Goal: Use online tool/utility: Utilize a website feature to perform a specific function

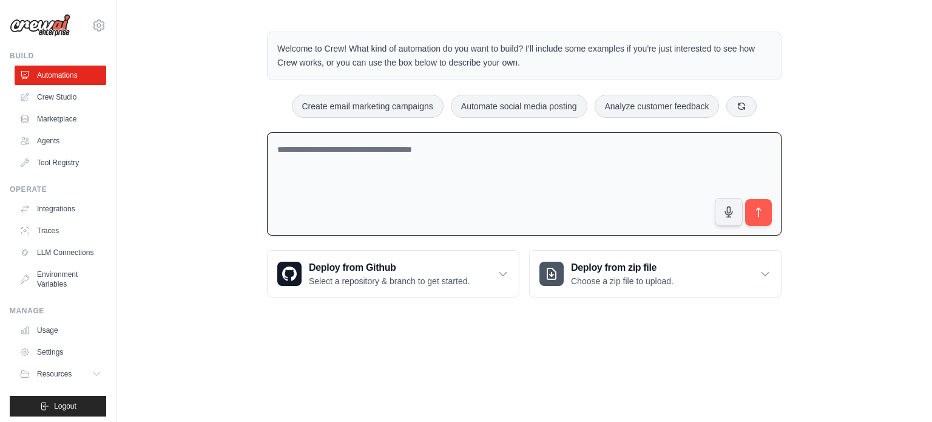
click at [512, 158] on textarea at bounding box center [524, 184] width 515 height 104
drag, startPoint x: 330, startPoint y: 142, endPoint x: 520, endPoint y: 147, distance: 189.5
click at [520, 147] on textarea "**********" at bounding box center [524, 184] width 515 height 104
click at [370, 151] on textarea "**********" at bounding box center [524, 184] width 515 height 104
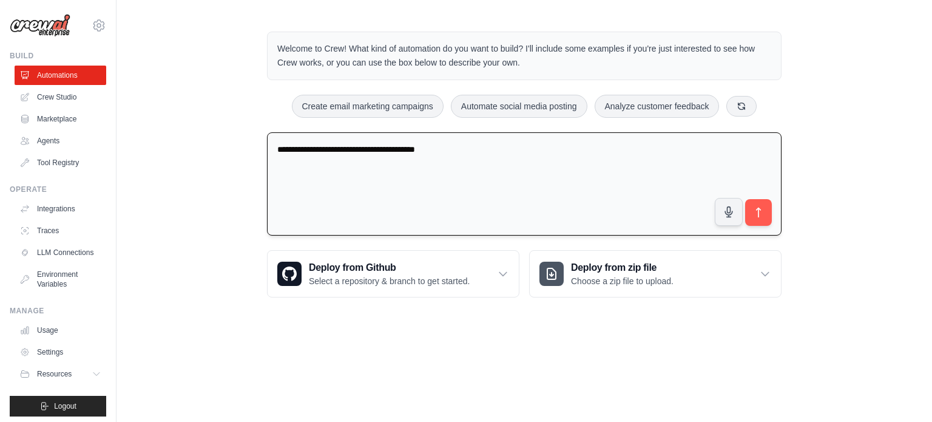
click at [370, 151] on textarea "**********" at bounding box center [524, 184] width 515 height 104
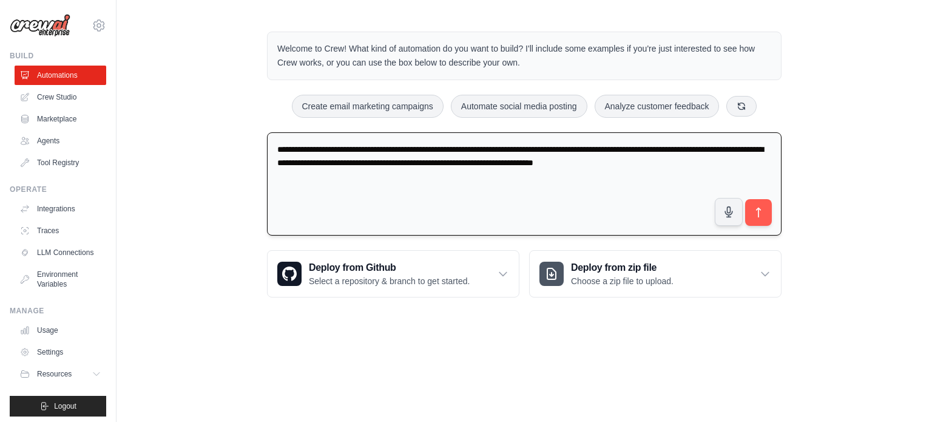
type textarea "**********"
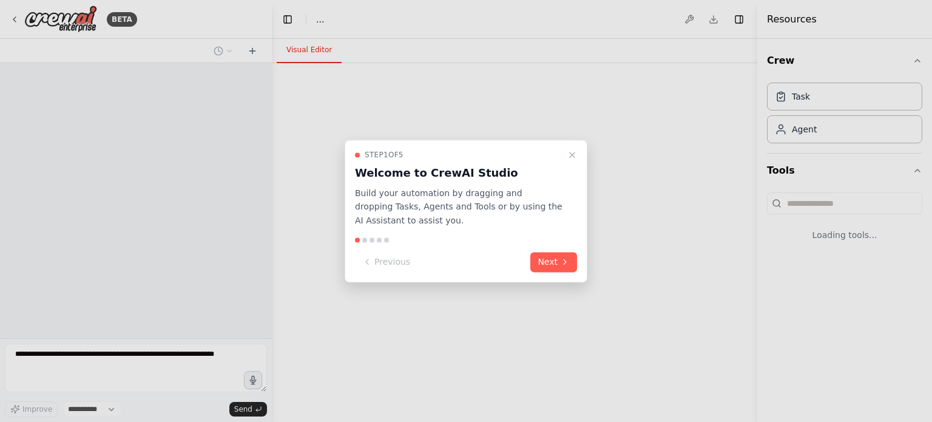
select select "****"
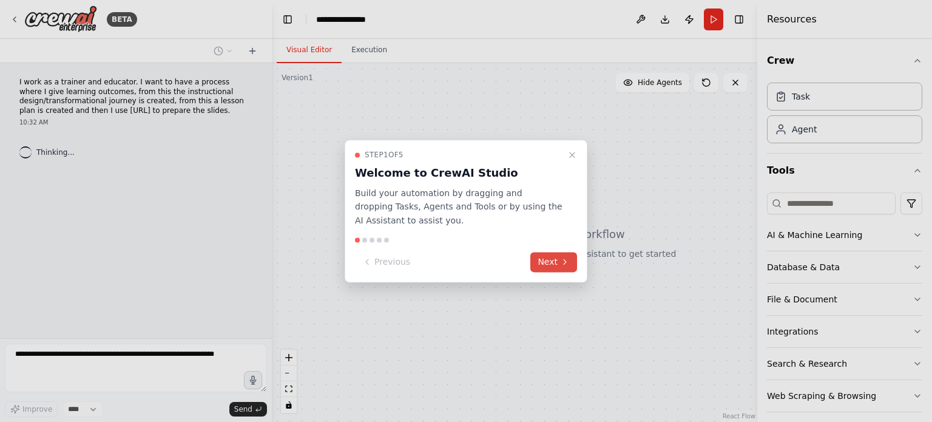
click at [546, 262] on button "Next" at bounding box center [554, 262] width 47 height 20
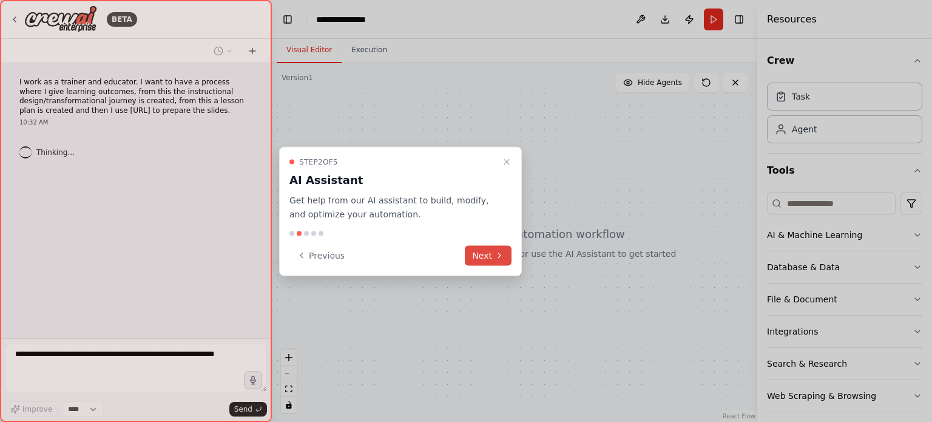
click at [479, 252] on button "Next" at bounding box center [488, 255] width 47 height 20
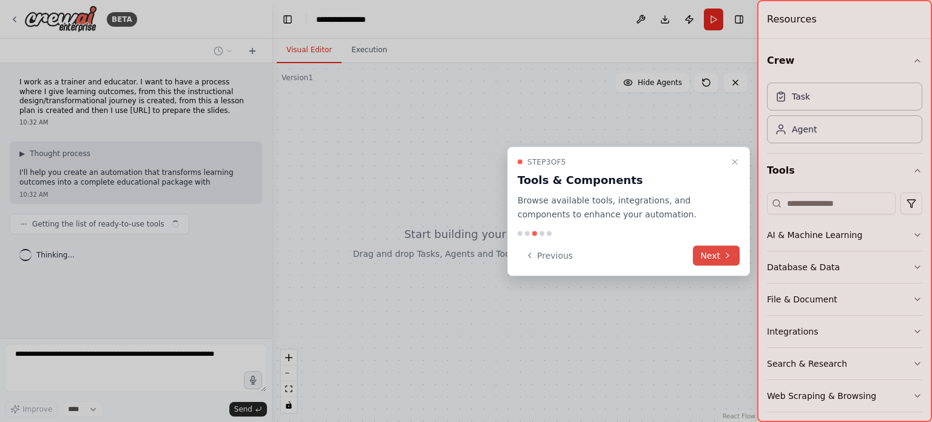
click at [721, 258] on button "Next" at bounding box center [716, 255] width 47 height 20
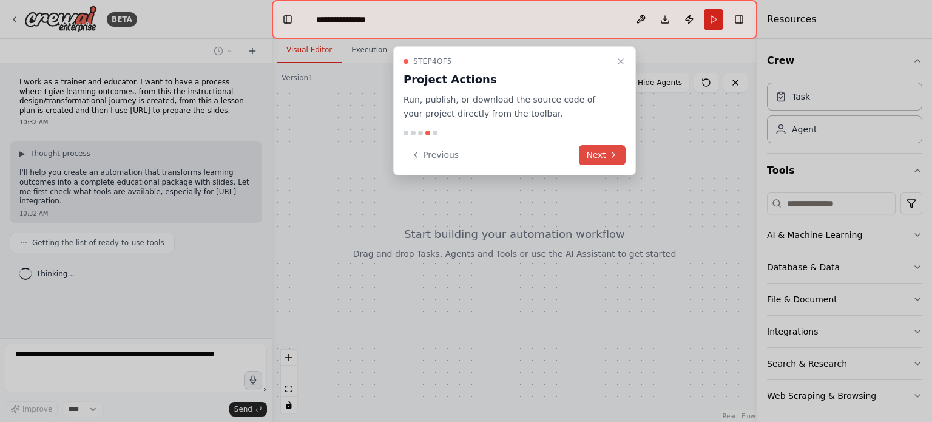
click at [597, 158] on button "Next" at bounding box center [602, 155] width 47 height 20
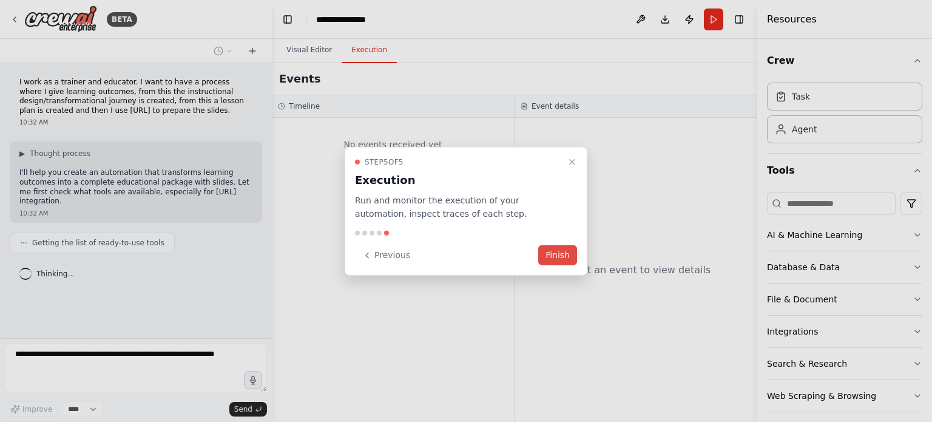
click at [555, 250] on button "Finish" at bounding box center [557, 255] width 39 height 20
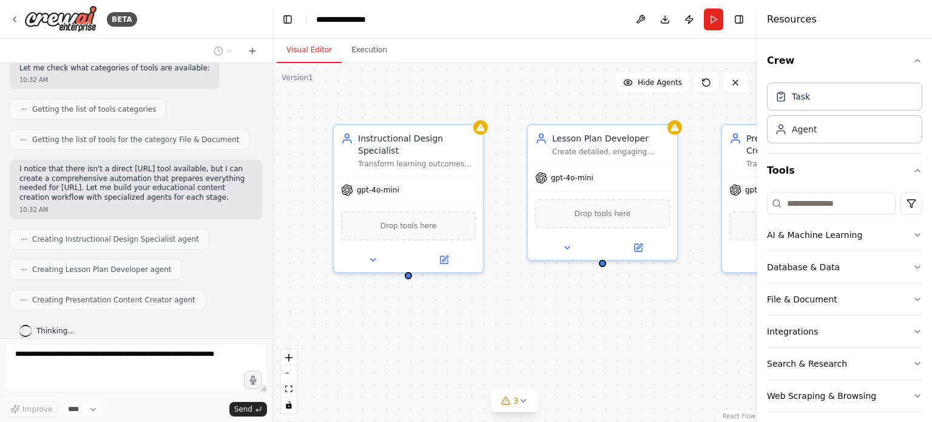
scroll to position [425, 0]
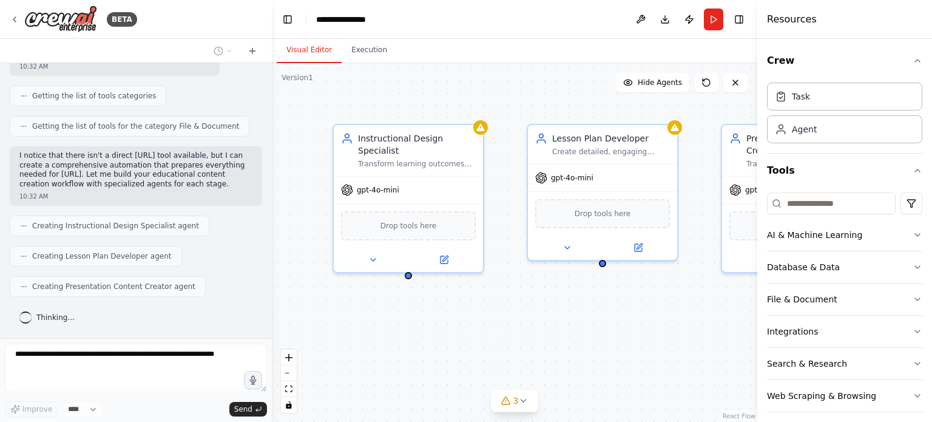
click at [663, 349] on div "Instructional Design Specialist Transform learning outcomes into comprehensive …" at bounding box center [515, 242] width 486 height 359
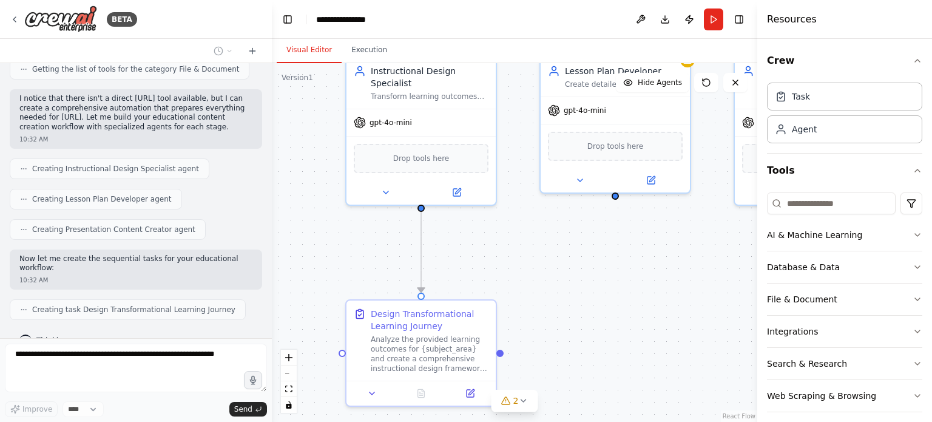
drag, startPoint x: 685, startPoint y: 339, endPoint x: 701, endPoint y: 271, distance: 69.9
click at [701, 271] on div ".deletable-edge-delete-btn { width: 20px; height: 20px; border: 0px solid #ffff…" at bounding box center [515, 242] width 486 height 359
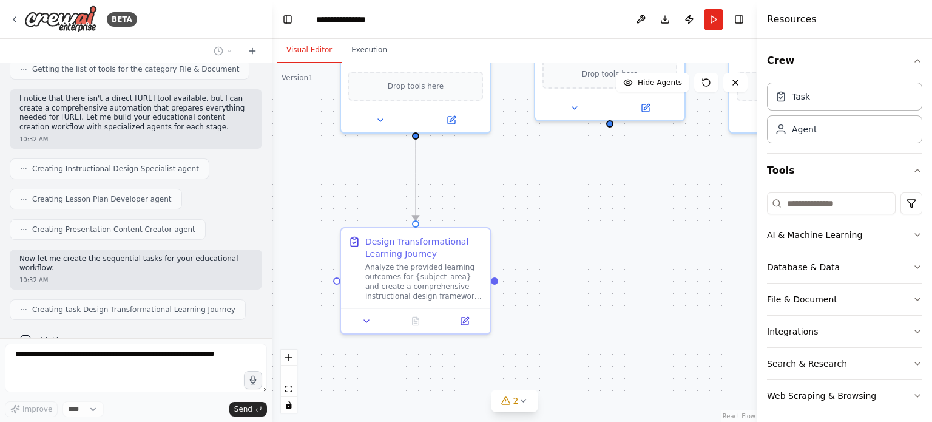
drag, startPoint x: 674, startPoint y: 348, endPoint x: 669, endPoint y: 276, distance: 72.4
click at [669, 276] on div ".deletable-edge-delete-btn { width: 20px; height: 20px; border: 0px solid #ffff…" at bounding box center [515, 242] width 486 height 359
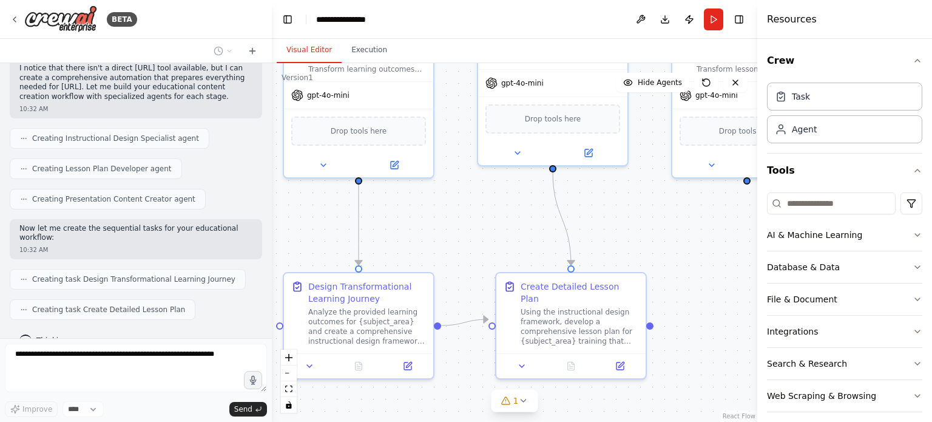
drag, startPoint x: 670, startPoint y: 362, endPoint x: 597, endPoint y: 427, distance: 97.2
click at [597, 421] on html "BETA I work as a trainer and educator. I want to have a process where I give le…" at bounding box center [466, 211] width 932 height 422
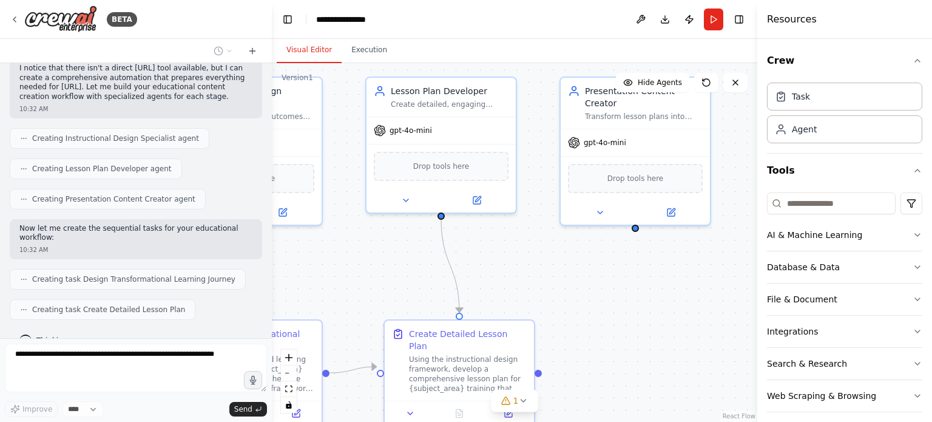
drag, startPoint x: 705, startPoint y: 292, endPoint x: 588, endPoint y: 322, distance: 121.6
click at [588, 322] on div ".deletable-edge-delete-btn { width: 20px; height: 20px; border: 0px solid #ffff…" at bounding box center [515, 242] width 486 height 359
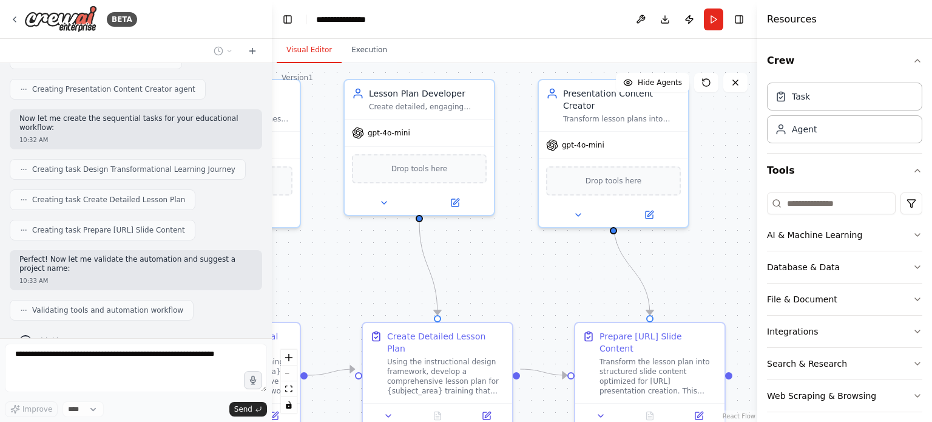
scroll to position [596, 0]
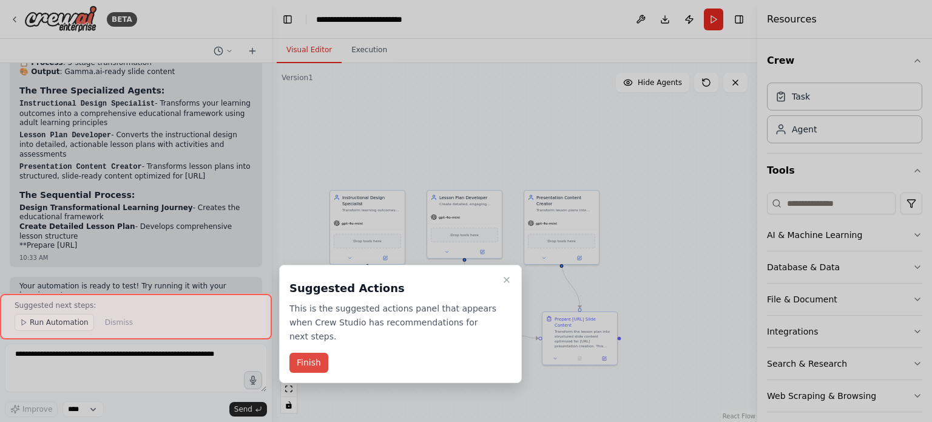
click at [310, 353] on button "Finish" at bounding box center [309, 363] width 39 height 20
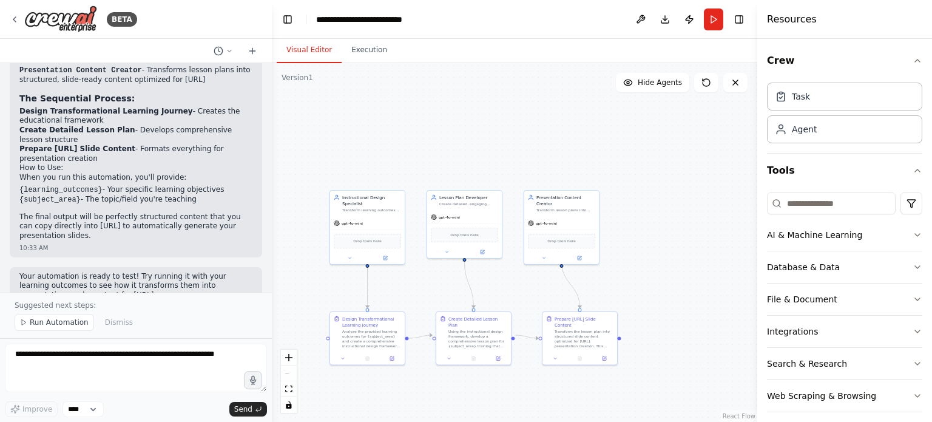
scroll to position [898, 0]
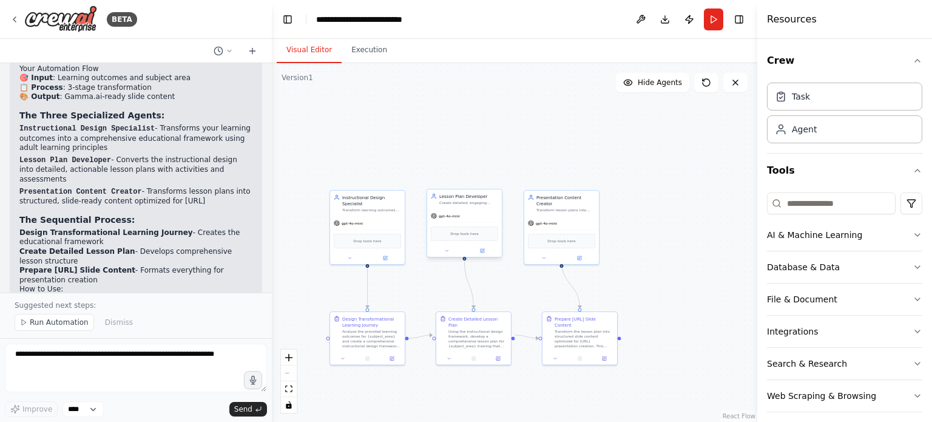
click at [473, 200] on div "Create detailed, engaging lesson plans from instructional designs that include …" at bounding box center [468, 202] width 59 height 5
click at [829, 231] on button "AI & Machine Learning" at bounding box center [844, 235] width 155 height 32
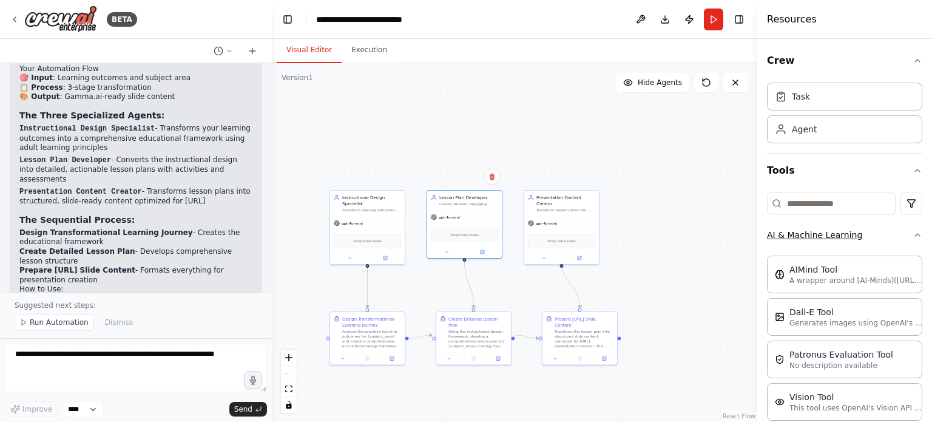
click at [829, 231] on button "AI & Machine Learning" at bounding box center [844, 235] width 155 height 32
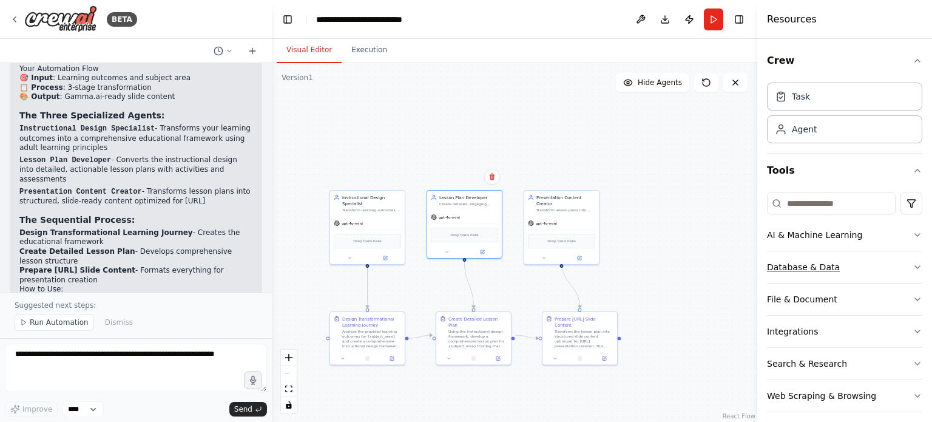
click at [829, 265] on button "Database & Data" at bounding box center [844, 267] width 155 height 32
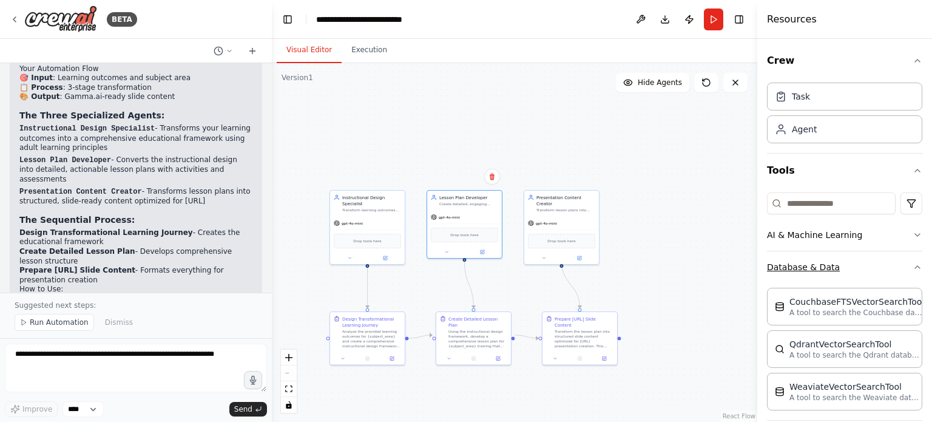
click at [829, 265] on button "Database & Data" at bounding box center [844, 267] width 155 height 32
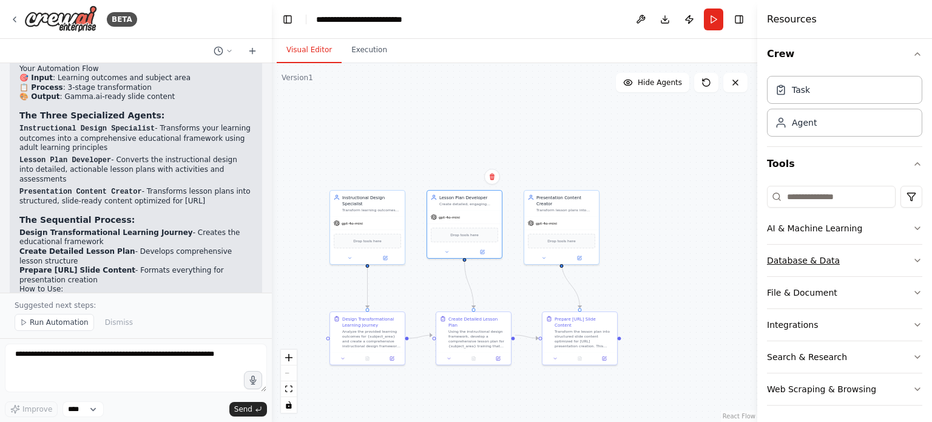
scroll to position [8, 0]
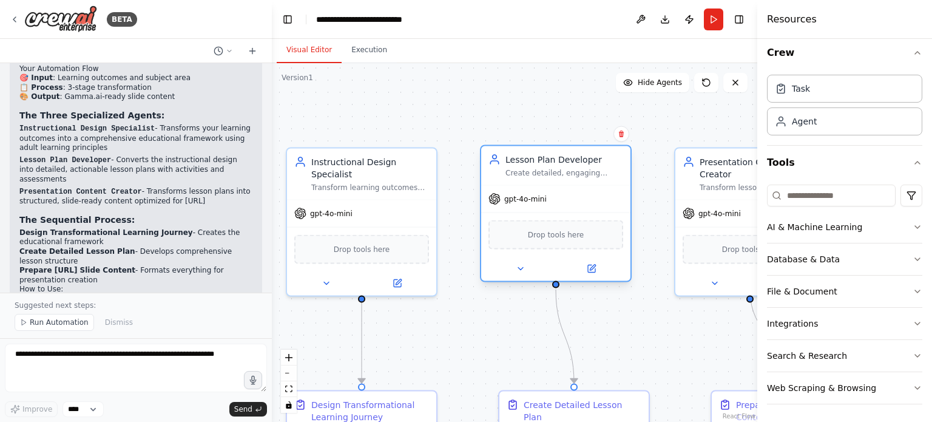
click at [551, 166] on div "Lesson Plan Developer Create detailed, engaging lesson plans from instructional…" at bounding box center [565, 166] width 118 height 24
click at [585, 266] on button at bounding box center [591, 269] width 69 height 15
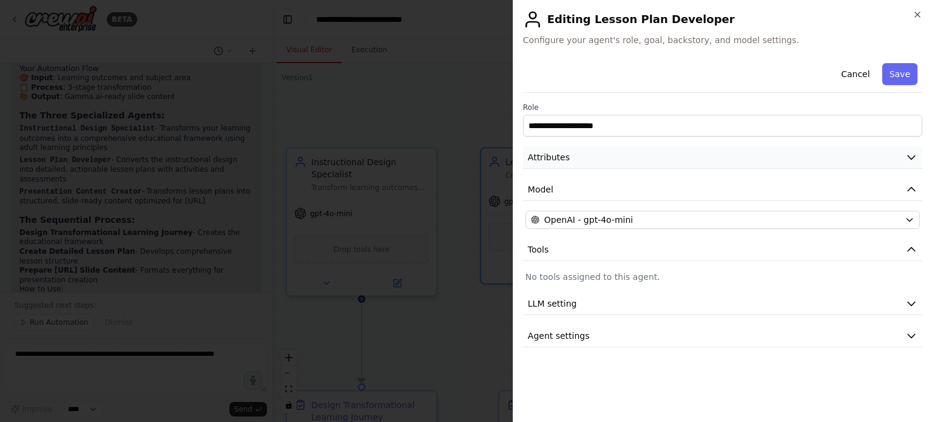
click at [557, 156] on span "Attributes" at bounding box center [549, 157] width 42 height 12
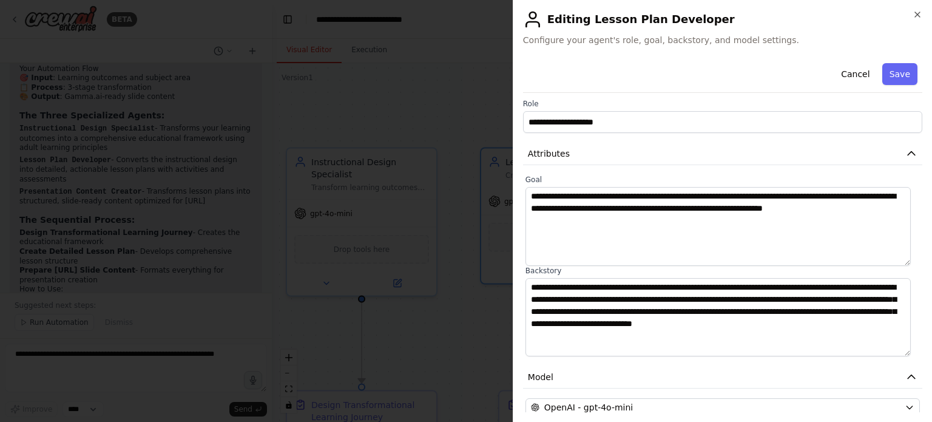
scroll to position [0, 0]
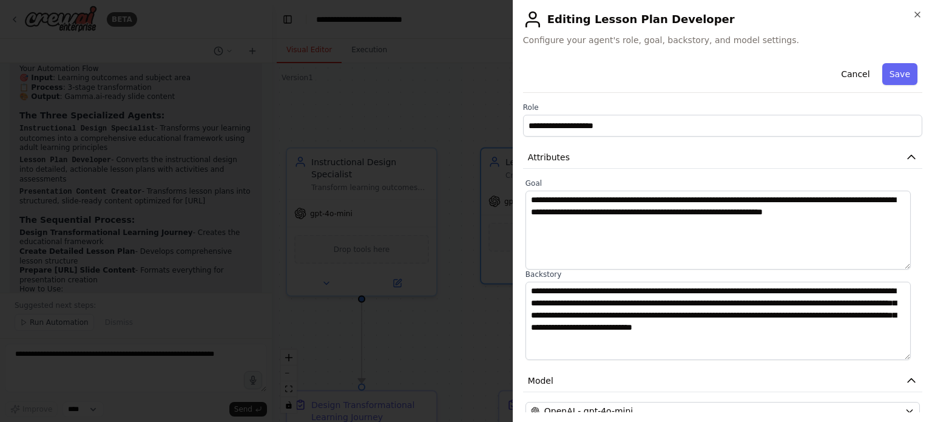
click at [912, 12] on h2 "Editing Lesson Plan Developer" at bounding box center [722, 19] width 399 height 19
click at [918, 11] on icon "button" at bounding box center [918, 15] width 10 height 10
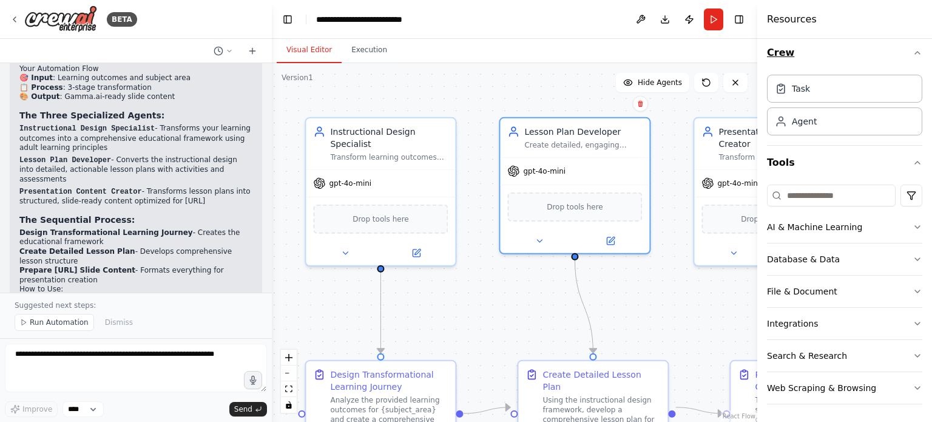
click at [913, 50] on icon "button" at bounding box center [918, 53] width 10 height 10
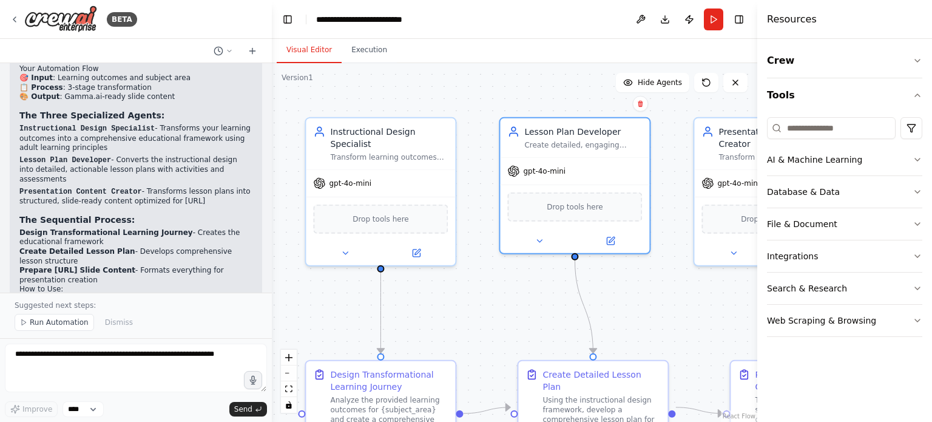
click at [707, 307] on div ".deletable-edge-delete-btn { width: 20px; height: 20px; border: 0px solid #ffff…" at bounding box center [515, 242] width 486 height 359
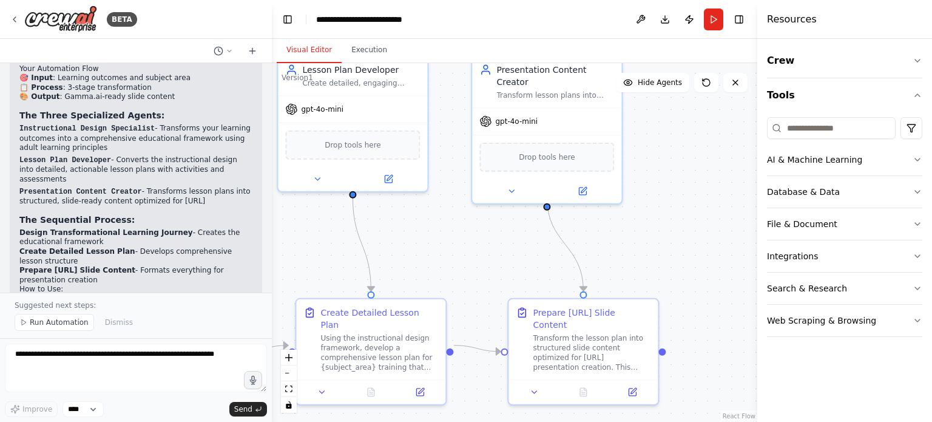
drag, startPoint x: 725, startPoint y: 305, endPoint x: 503, endPoint y: 243, distance: 230.6
click at [503, 243] on div ".deletable-edge-delete-btn { width: 20px; height: 20px; border: 0px solid #ffff…" at bounding box center [515, 242] width 486 height 359
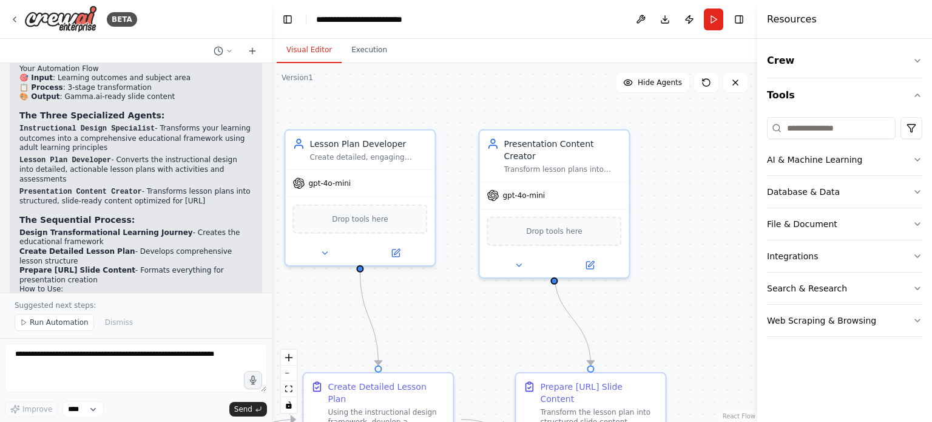
drag, startPoint x: 503, startPoint y: 243, endPoint x: 515, endPoint y: 300, distance: 58.3
click at [510, 318] on div ".deletable-edge-delete-btn { width: 20px; height: 20px; border: 0px solid #ffff…" at bounding box center [515, 242] width 486 height 359
click at [546, 223] on span "Drop tools here" at bounding box center [554, 229] width 56 height 12
click at [574, 223] on span "Drop tools here" at bounding box center [554, 229] width 56 height 12
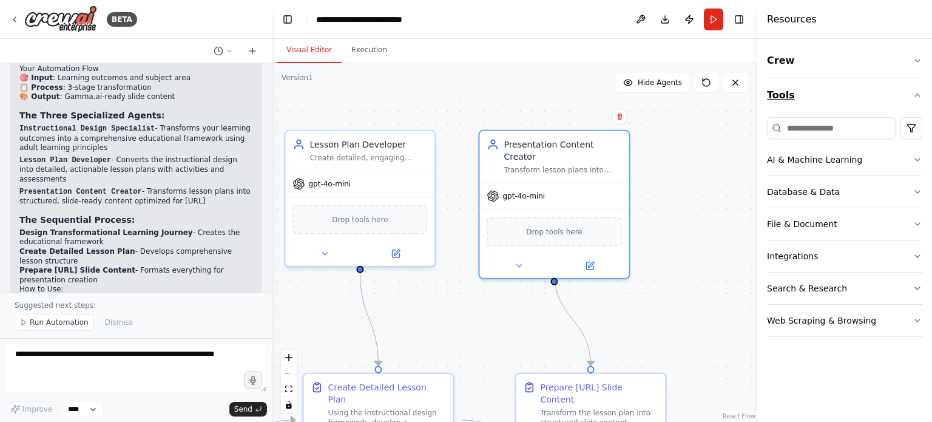
click at [806, 92] on button "Tools" at bounding box center [844, 95] width 155 height 34
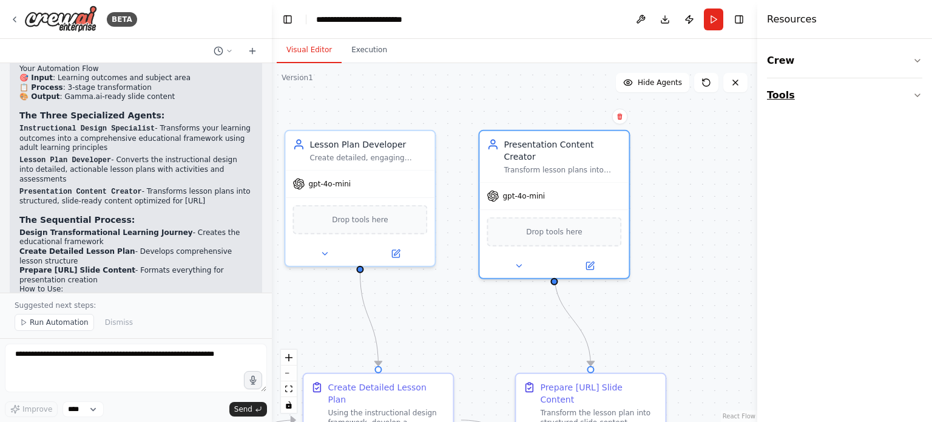
click at [818, 95] on button "Tools" at bounding box center [844, 95] width 155 height 34
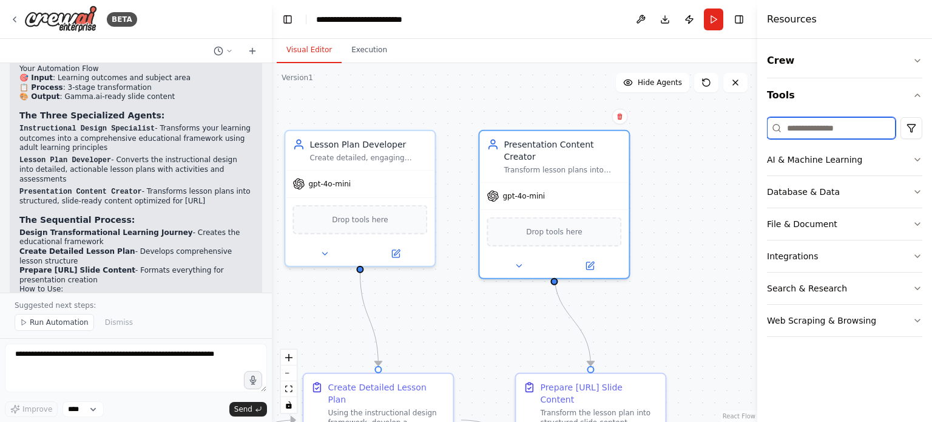
click at [870, 133] on input at bounding box center [831, 128] width 129 height 22
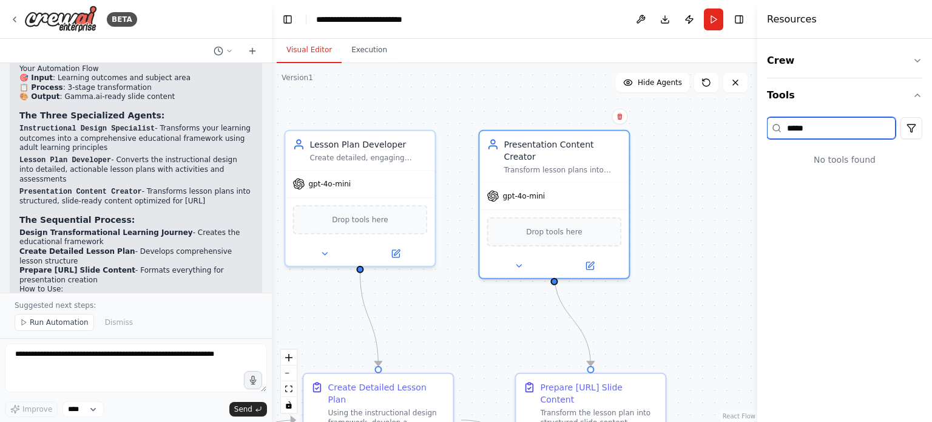
click at [838, 124] on input "*****" at bounding box center [831, 128] width 129 height 22
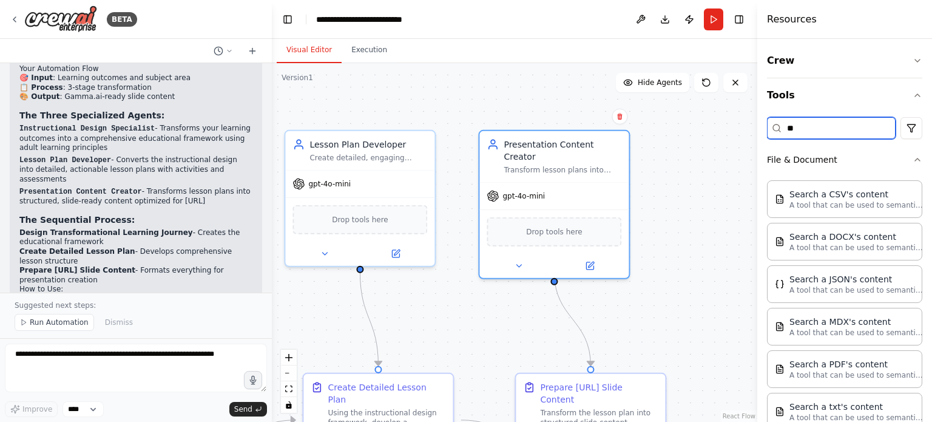
type input "*"
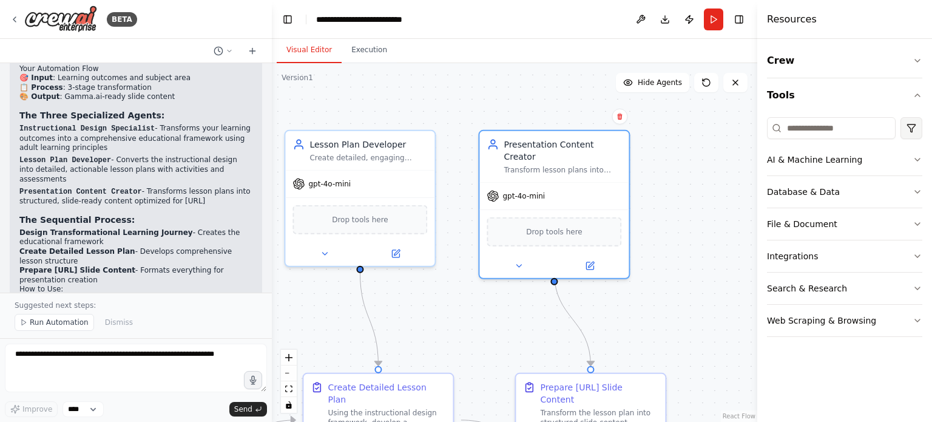
click at [916, 125] on html "BETA I work as a trainer and educator. I want to have a process where I give le…" at bounding box center [466, 211] width 932 height 422
click at [881, 129] on html "BETA I work as a trainer and educator. I want to have a process where I give le…" at bounding box center [466, 211] width 932 height 422
click at [864, 126] on input at bounding box center [831, 128] width 129 height 22
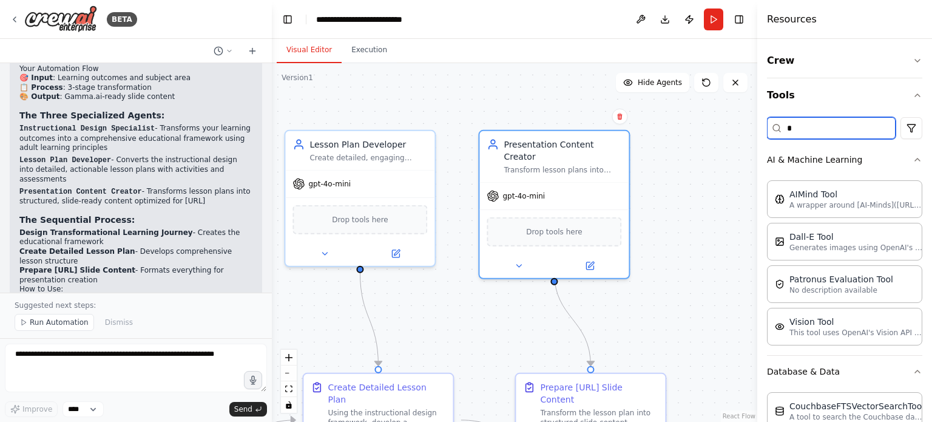
drag, startPoint x: 794, startPoint y: 121, endPoint x: 782, endPoint y: 121, distance: 11.5
click at [782, 121] on input "*" at bounding box center [831, 128] width 129 height 22
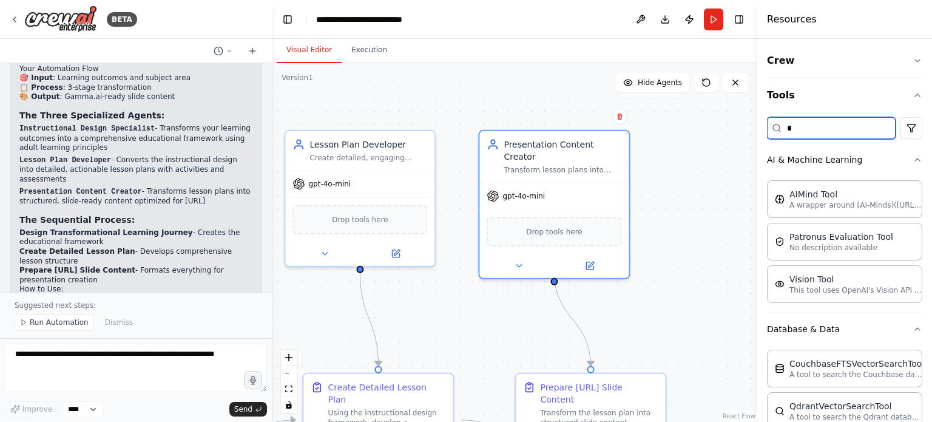
drag, startPoint x: 800, startPoint y: 124, endPoint x: 773, endPoint y: 123, distance: 26.7
click at [773, 123] on div "*" at bounding box center [831, 128] width 129 height 22
type input "*"
click at [838, 97] on button "Tools" at bounding box center [844, 95] width 155 height 34
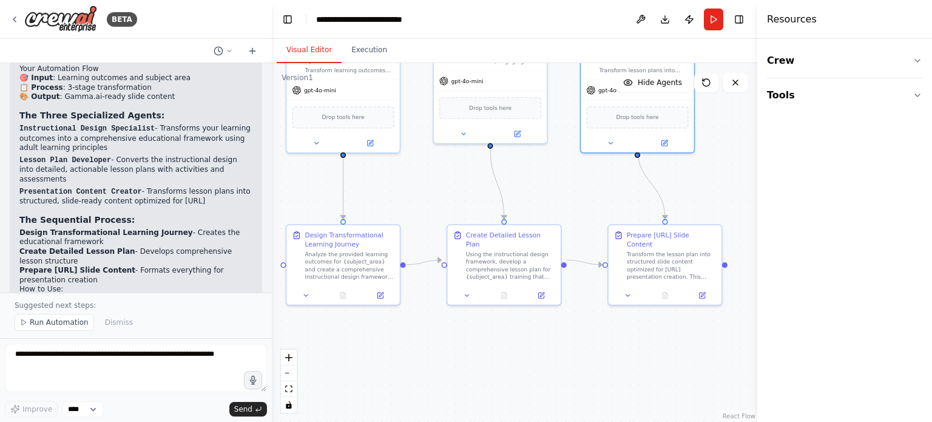
drag, startPoint x: 611, startPoint y: 284, endPoint x: 726, endPoint y: 169, distance: 162.2
click at [726, 169] on div ".deletable-edge-delete-btn { width: 20px; height: 20px; border: 0px solid #ffff…" at bounding box center [515, 242] width 486 height 359
click at [305, 293] on icon at bounding box center [306, 294] width 4 height 2
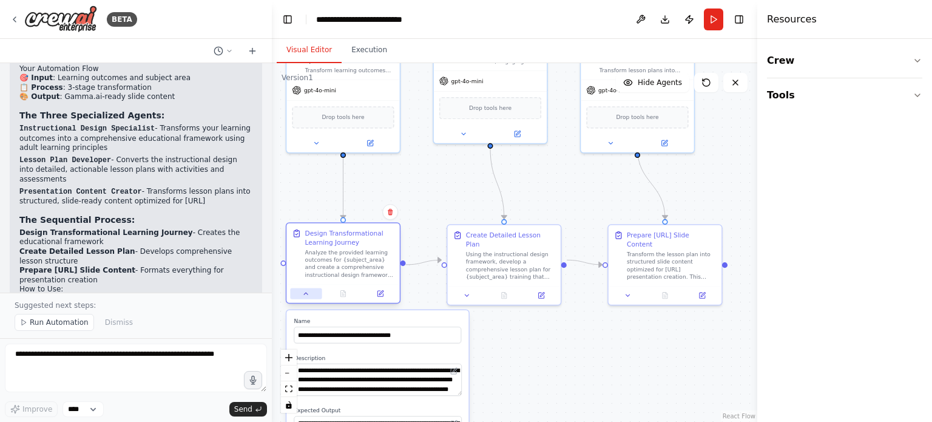
click at [305, 293] on icon at bounding box center [306, 294] width 4 height 2
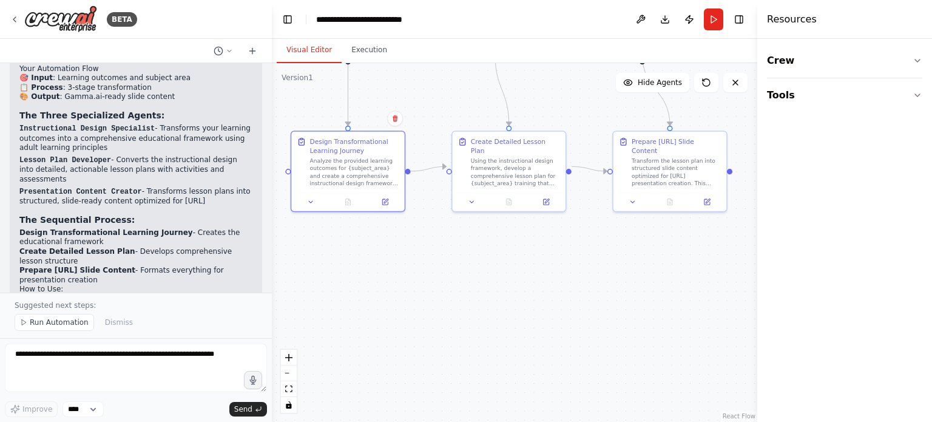
drag, startPoint x: 484, startPoint y: 356, endPoint x: 479, endPoint y: 245, distance: 111.2
click at [490, 264] on div ".deletable-edge-delete-btn { width: 20px; height: 20px; border: 0px solid #ffff…" at bounding box center [515, 242] width 486 height 359
click at [361, 168] on div "Analyze the provided learning outcomes for {subject_area} and create a comprehe…" at bounding box center [356, 172] width 89 height 30
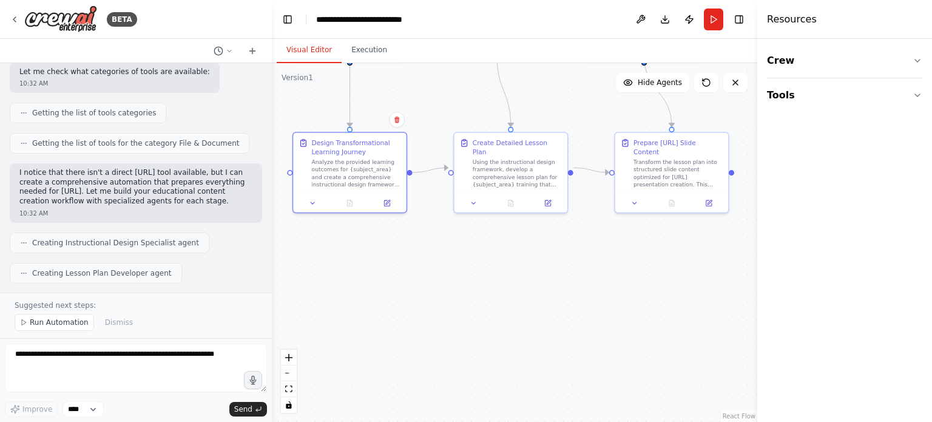
scroll to position [291, 0]
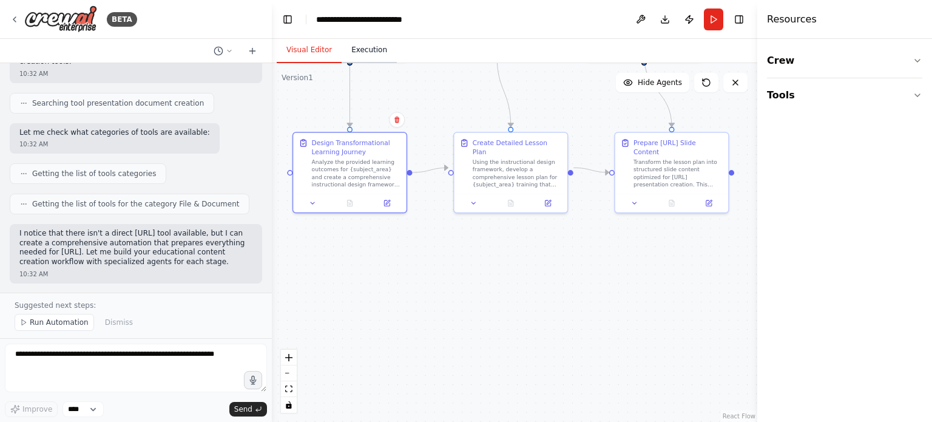
click at [371, 55] on button "Execution" at bounding box center [369, 50] width 55 height 25
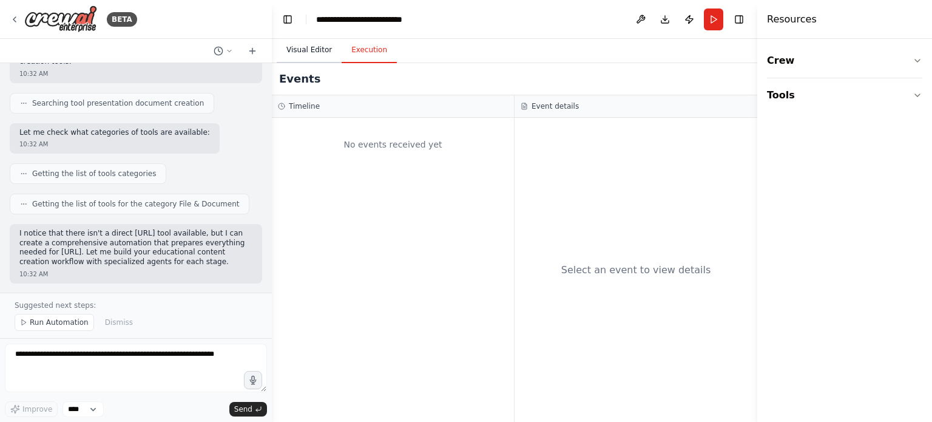
click at [313, 50] on button "Visual Editor" at bounding box center [309, 50] width 65 height 25
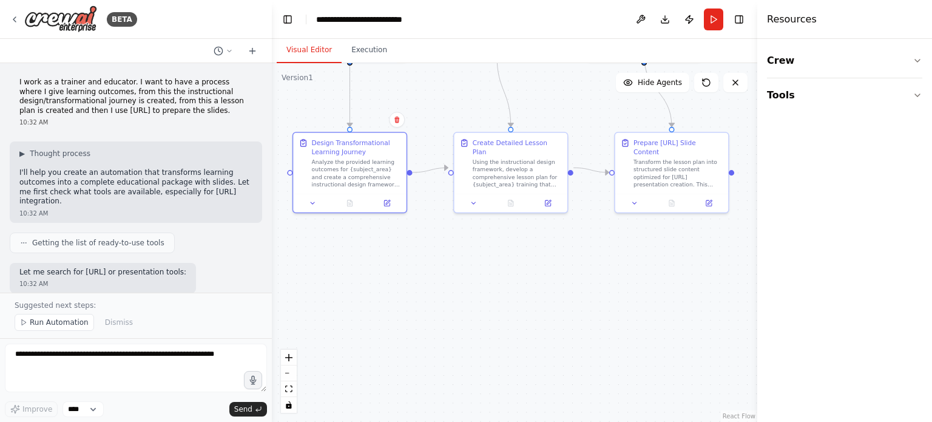
scroll to position [0, 0]
click at [356, 163] on div "Analyze the provided learning outcomes for {subject_area} and create a comprehe…" at bounding box center [356, 172] width 89 height 30
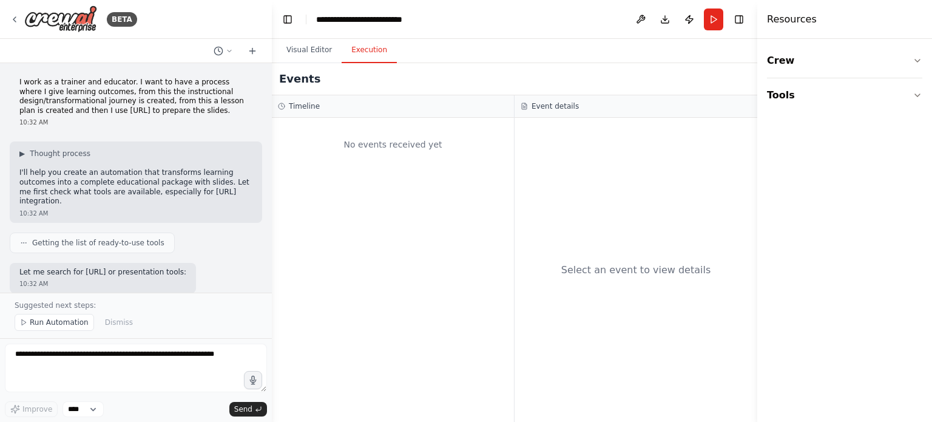
click at [358, 57] on button "Execution" at bounding box center [369, 50] width 55 height 25
click at [711, 13] on button "Run" at bounding box center [713, 19] width 19 height 22
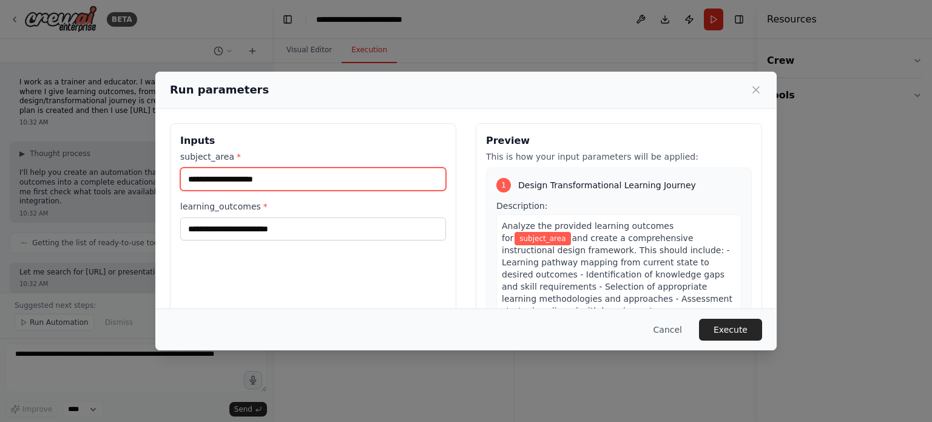
click at [299, 180] on input "subject_area *" at bounding box center [313, 179] width 266 height 23
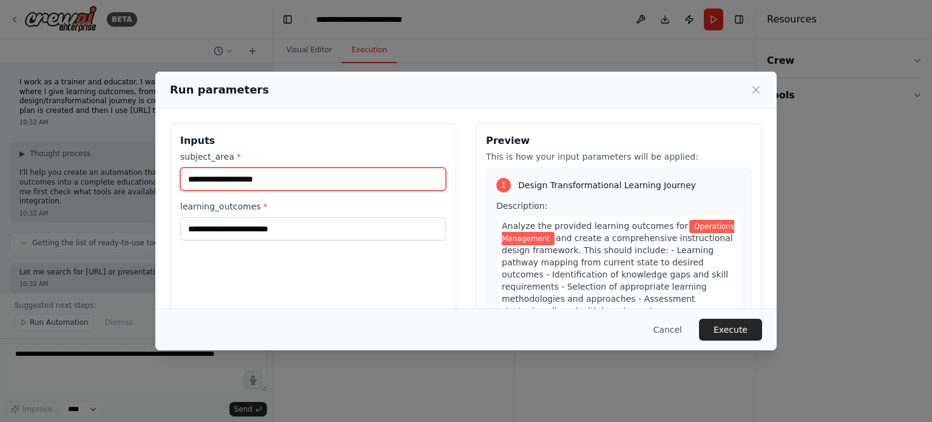
type input "**********"
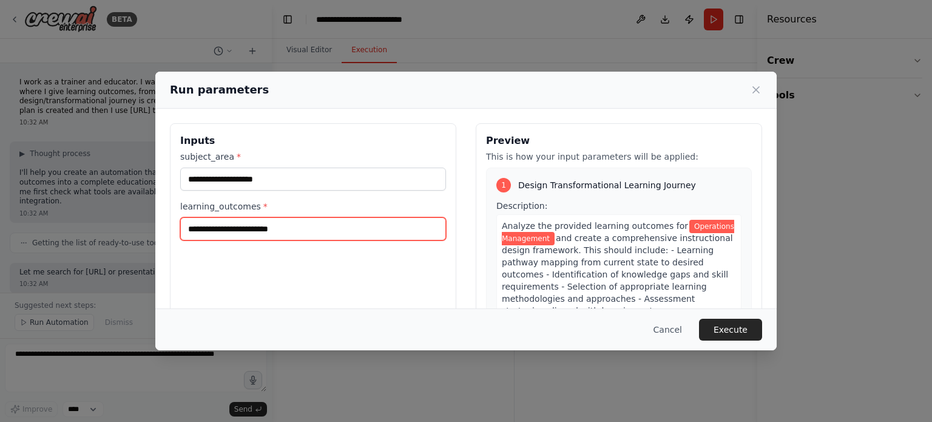
click at [284, 222] on input "learning_outcomes *" at bounding box center [313, 228] width 266 height 23
click at [185, 226] on input "**********" at bounding box center [313, 228] width 266 height 23
click at [436, 235] on input "**********" at bounding box center [313, 228] width 266 height 23
type input "**********"
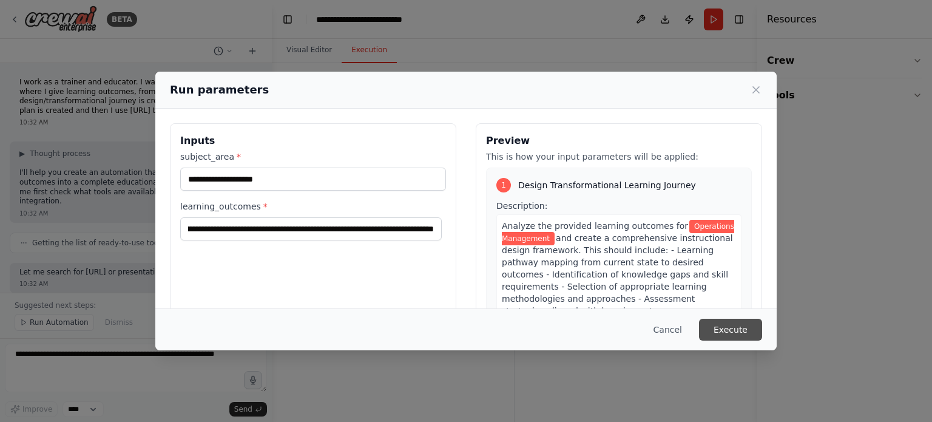
click at [727, 324] on button "Execute" at bounding box center [730, 330] width 63 height 22
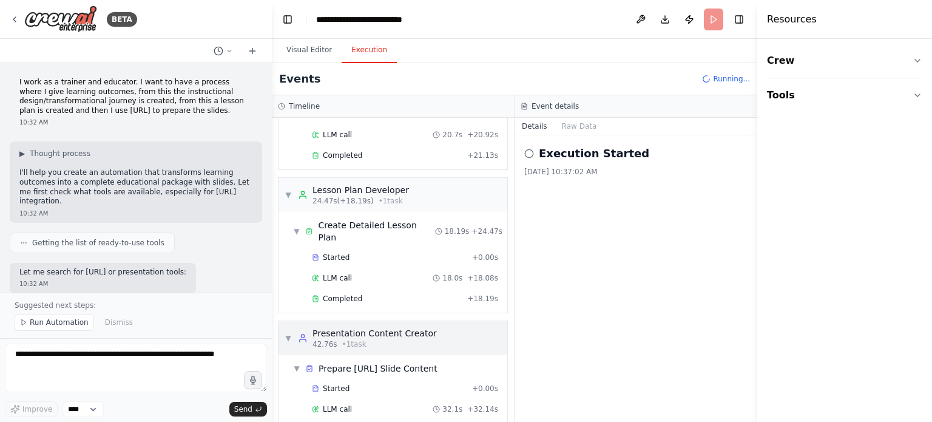
scroll to position [122, 0]
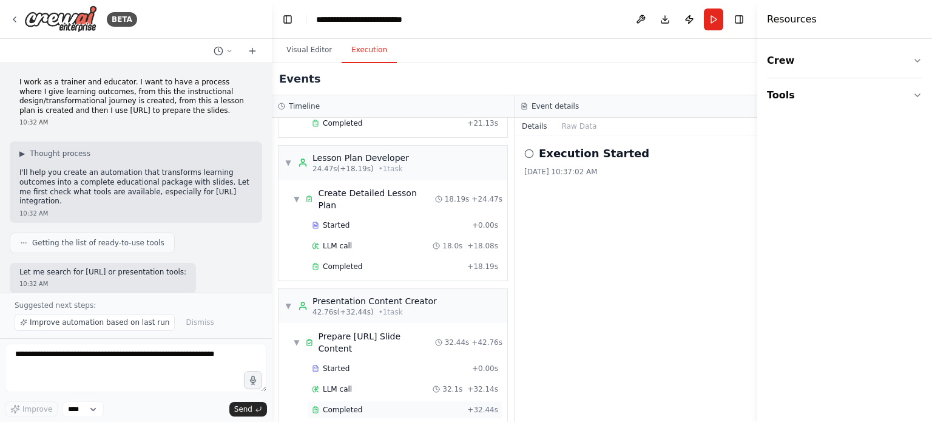
click at [364, 405] on div "Completed" at bounding box center [387, 410] width 151 height 10
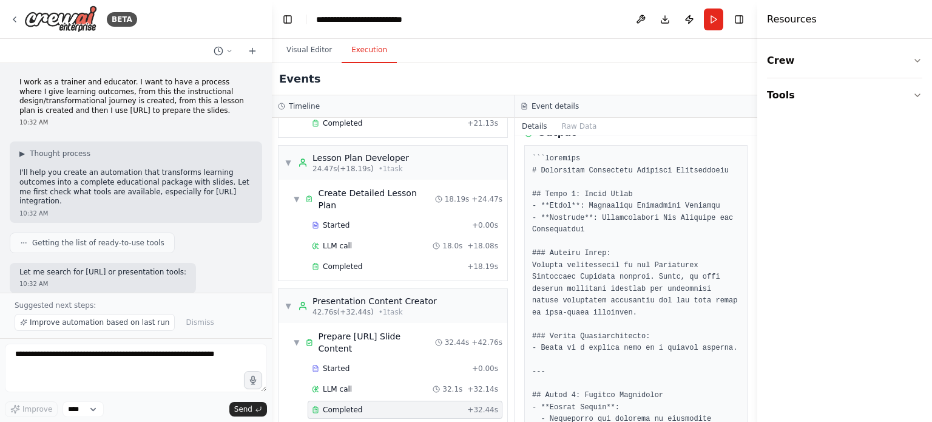
scroll to position [0, 0]
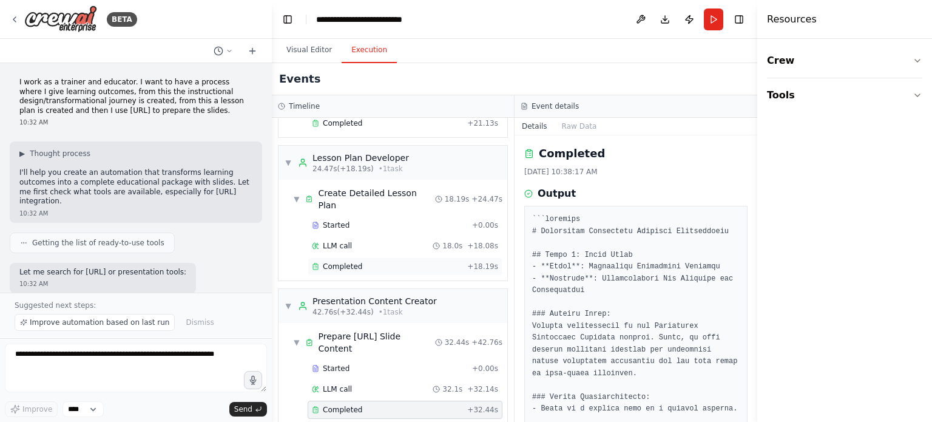
click at [383, 262] on div "Completed" at bounding box center [387, 267] width 151 height 10
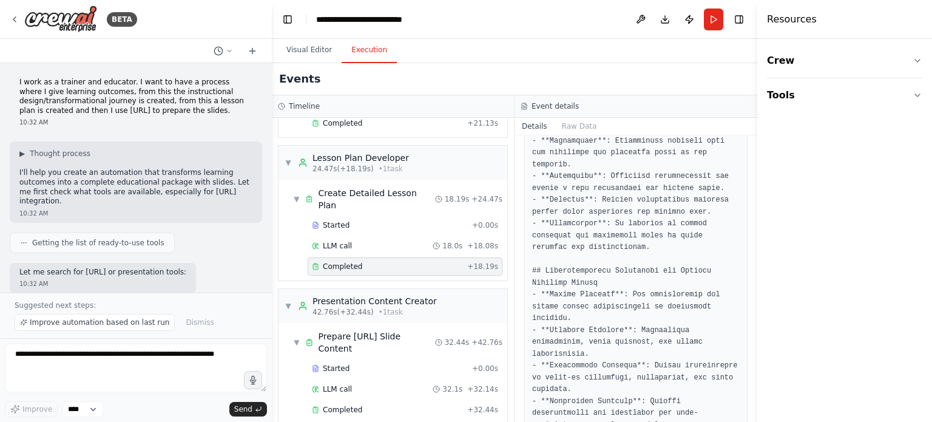
scroll to position [1639, 0]
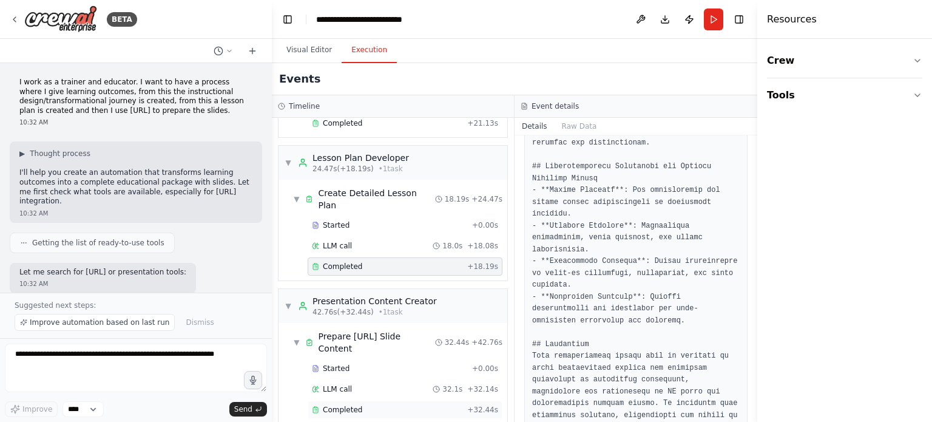
click at [335, 405] on span "Completed" at bounding box center [342, 410] width 39 height 10
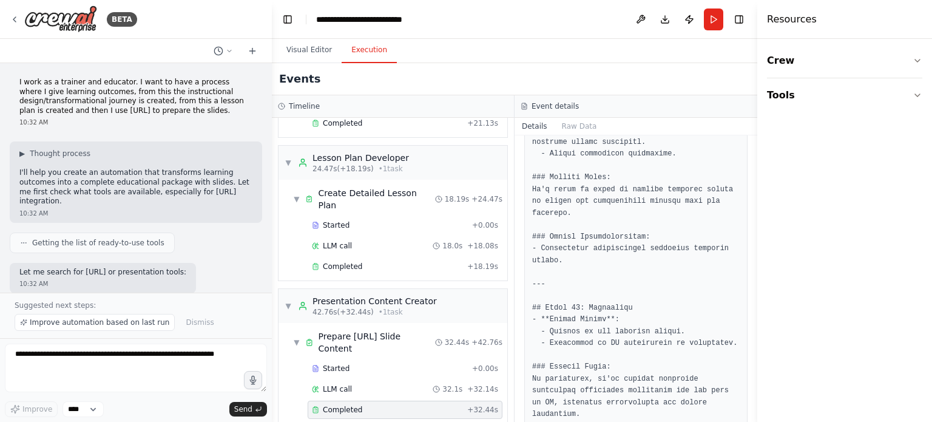
scroll to position [3460, 0]
